Goal: Use online tool/utility: Use online tool/utility

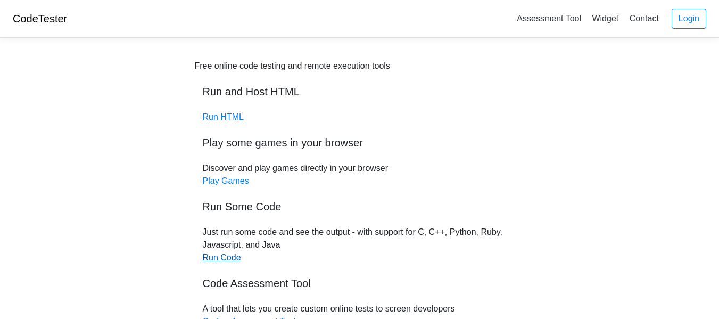
click at [220, 256] on link "Run Code" at bounding box center [222, 257] width 38 height 9
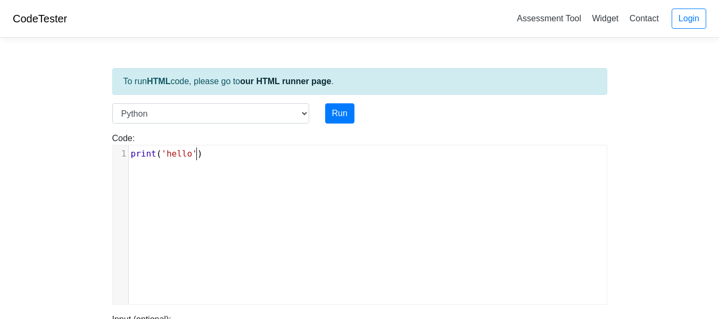
scroll to position [4, 0]
click at [197, 194] on div "xxxxxxxxxx 1 print ( 'hello' )" at bounding box center [368, 232] width 510 height 175
type textarea "print('hello')"
drag, startPoint x: 199, startPoint y: 160, endPoint x: 53, endPoint y: 155, distance: 146.4
click at [53, 155] on body "CodeTester Assessment Tool Widget Contact Login To run HTML code, please go to …" at bounding box center [359, 284] width 719 height 568
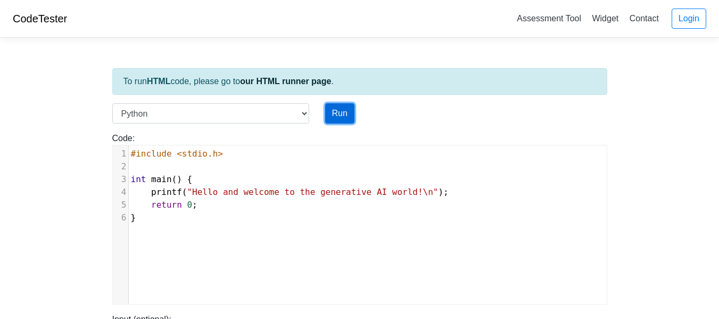
click at [338, 107] on button "Run" at bounding box center [339, 113] width 29 height 20
type input "https://codetester.io/runner?s=gVXBB7kvXQ"
type textarea "Submission status: Runtime Error (NZEC) Stderr: File "script.py", line 3 int ma…"
click at [338, 108] on button "Run" at bounding box center [339, 113] width 29 height 20
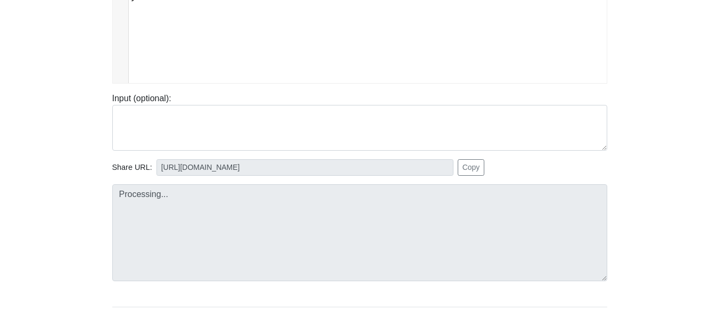
type input "https://codetester.io/runner?s=AxzbEPpdXJ"
type textarea "Submission status: Runtime Error (NZEC) Stderr: File "script.py", line 3 int ma…"
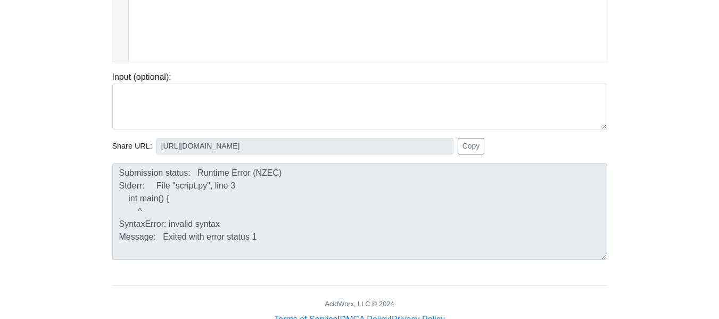
scroll to position [241, 0]
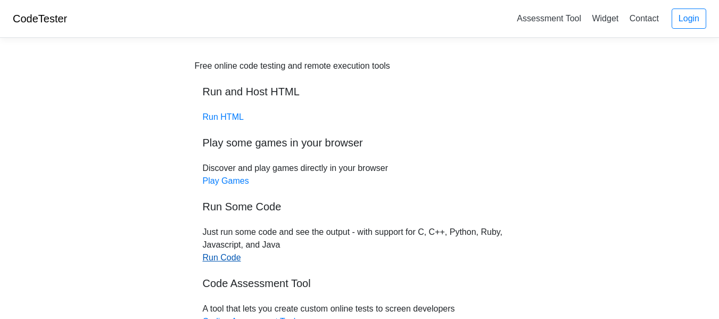
click at [218, 258] on link "Run Code" at bounding box center [222, 257] width 38 height 9
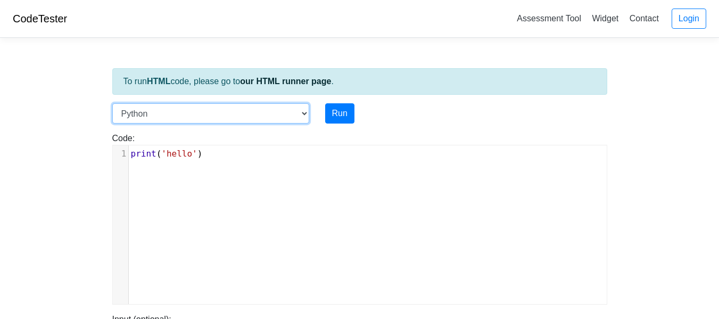
click at [250, 116] on select "C C++ Go Java Javascript Python Ruby" at bounding box center [210, 113] width 197 height 20
select select "c"
click at [112, 103] on select "C C++ Go Java Javascript Python Ruby" at bounding box center [210, 113] width 197 height 20
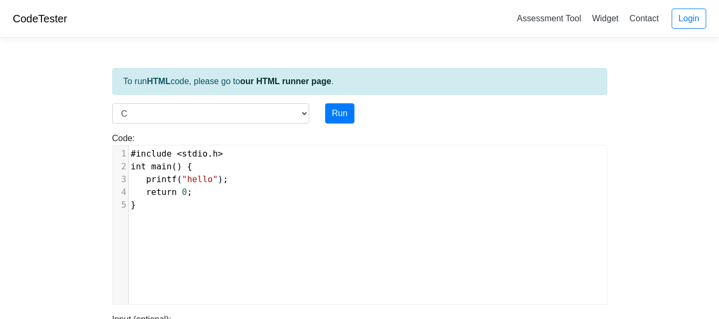
scroll to position [4, 0]
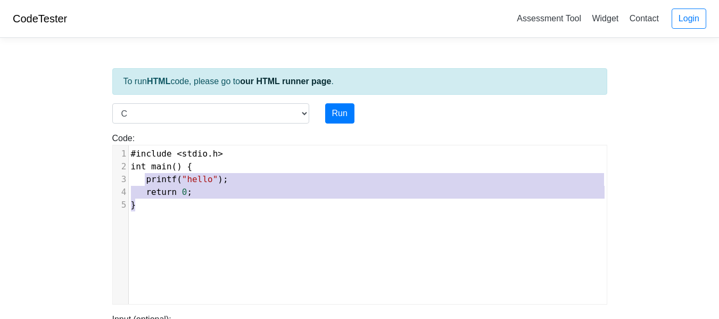
type textarea "#include <stdio.h> int main() { printf("hello"); return 0; }"
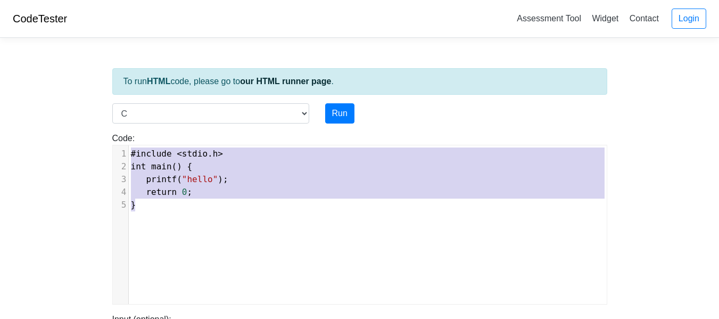
drag, startPoint x: 148, startPoint y: 205, endPoint x: 123, endPoint y: 140, distance: 68.9
click at [123, 140] on div "Code: #include <stdio.h> int main() { printf("hello"); return 0; } #include <st…" at bounding box center [359, 218] width 511 height 172
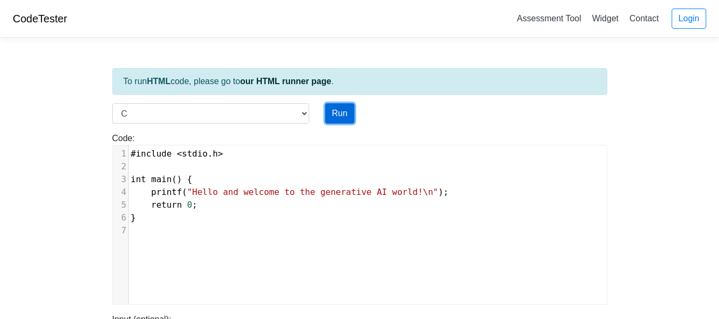
click at [341, 113] on button "Run" at bounding box center [339, 113] width 29 height 20
type input "[URL][DOMAIN_NAME]"
type textarea "Stdout: Hello and welcome to the generative AI world!"
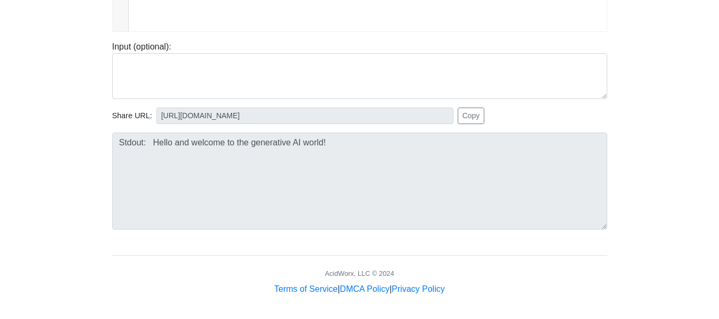
scroll to position [271, 0]
